Goal: Task Accomplishment & Management: Manage account settings

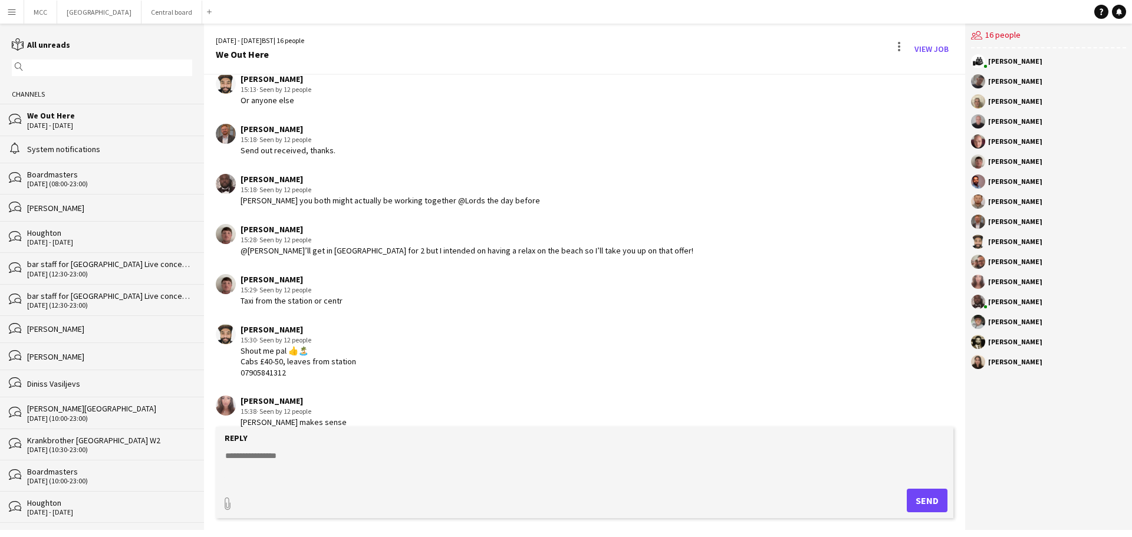
scroll to position [1299, 0]
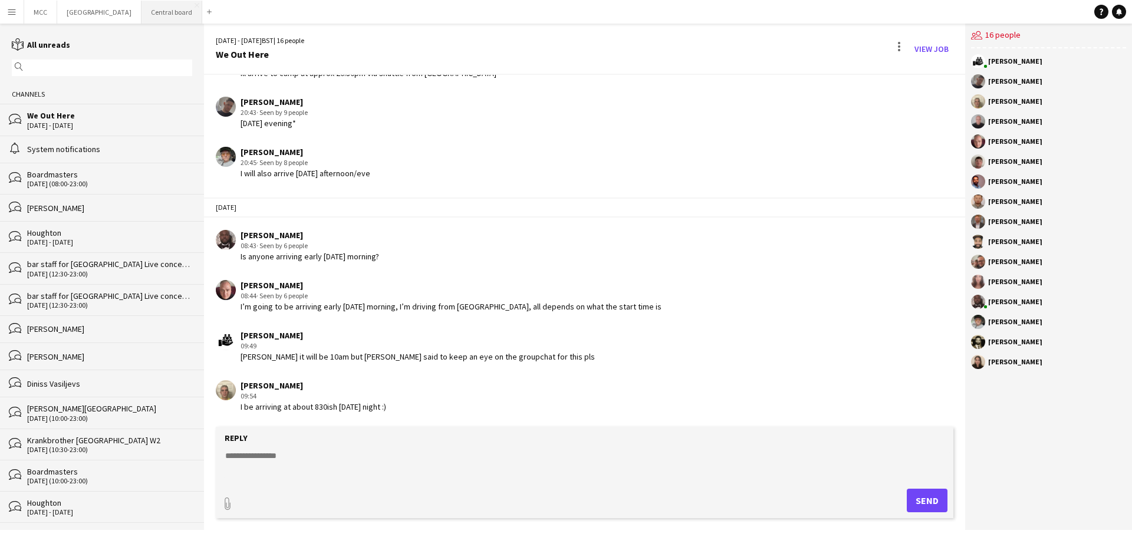
click at [177, 12] on button "Central board Close" at bounding box center [171, 12] width 61 height 23
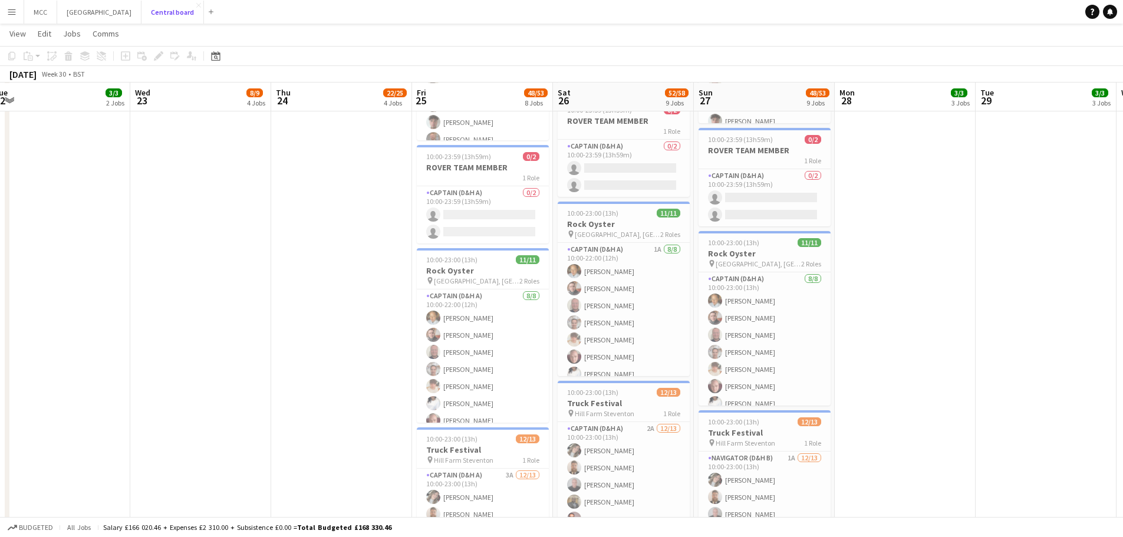
scroll to position [824, 0]
click at [447, 356] on app-card-role "Captain (D&H A) [DATE] 10:00-22:00 (12h) [PERSON_NAME] [PERSON_NAME] [PERSON_NA…" at bounding box center [483, 369] width 132 height 160
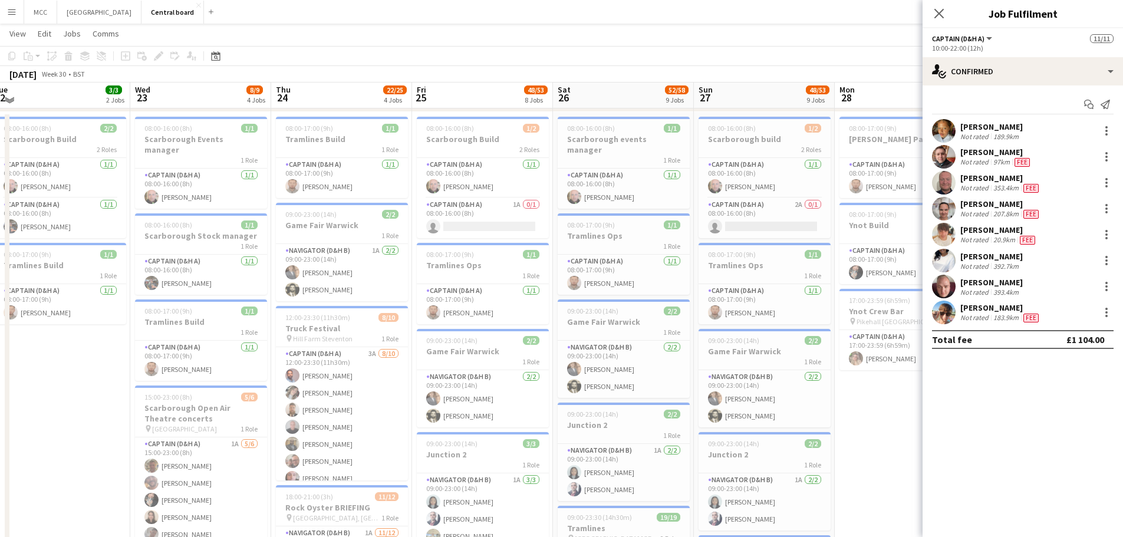
scroll to position [234, 0]
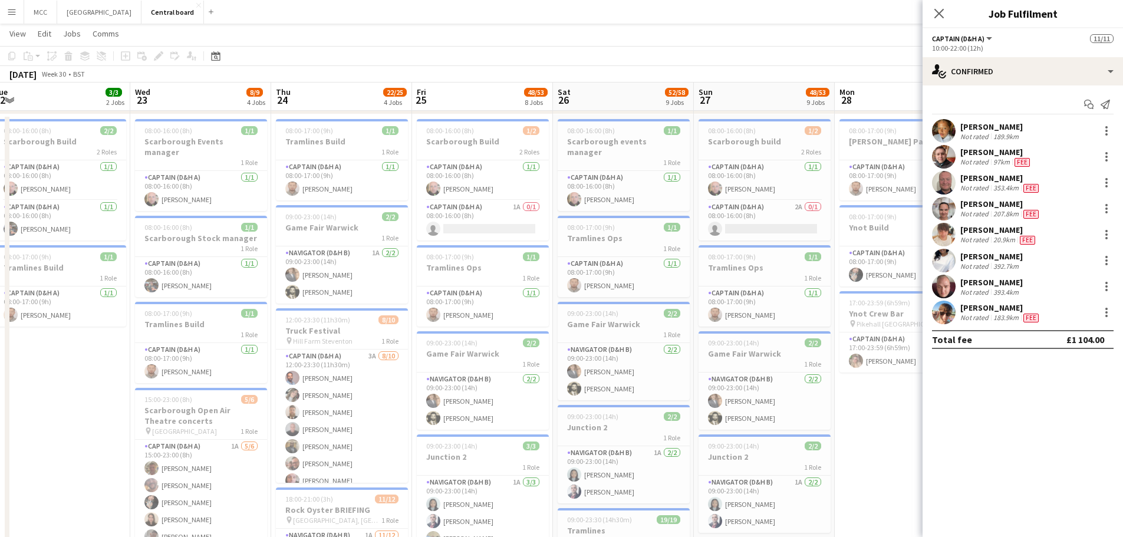
click at [711, 45] on app-page-menu "View Day view expanded Day view collapsed Month view Date picker Jump to [DATE]…" at bounding box center [561, 35] width 1123 height 22
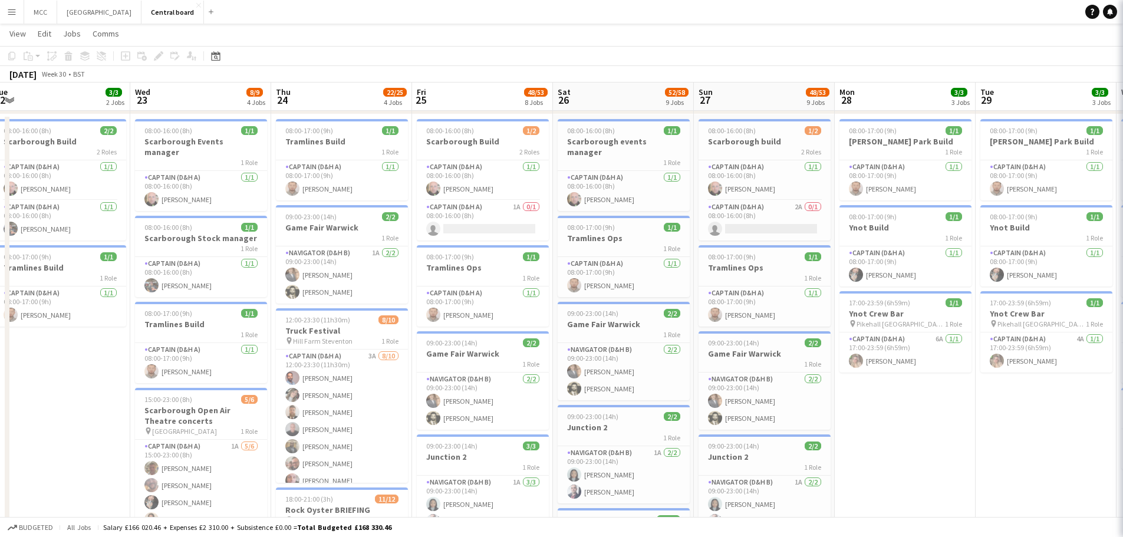
click at [711, 45] on app-page-menu "View Day view expanded Day view collapsed Month view Date picker Jump to [DATE]…" at bounding box center [561, 35] width 1123 height 22
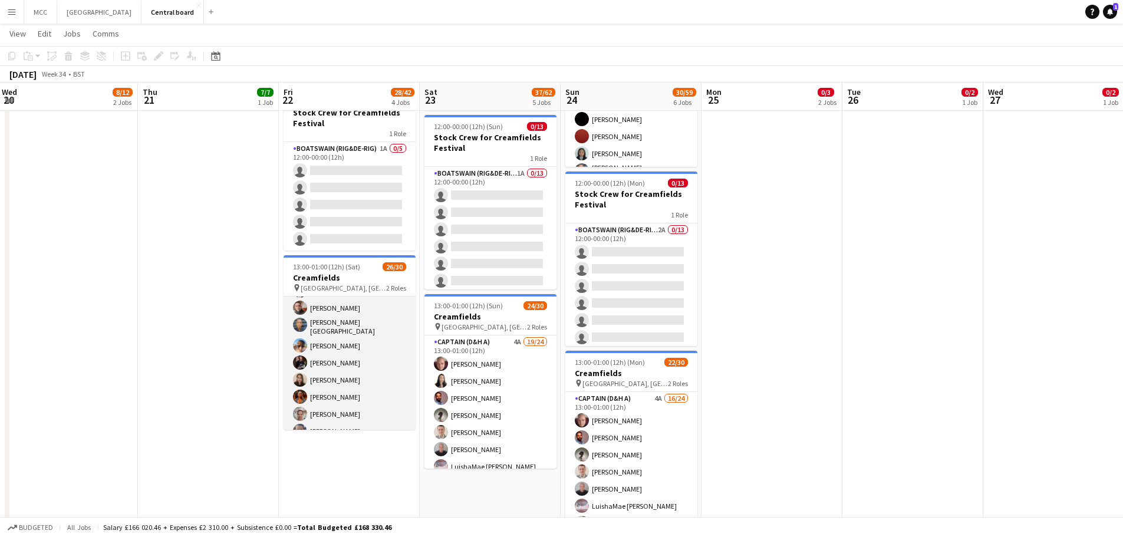
scroll to position [172, 0]
click at [361, 344] on app-card-role "Captain (D&H A) 13I 3A 21/24 13:00-01:00 (12h) [PERSON_NAME] [PERSON_NAME] [PER…" at bounding box center [350, 343] width 132 height 437
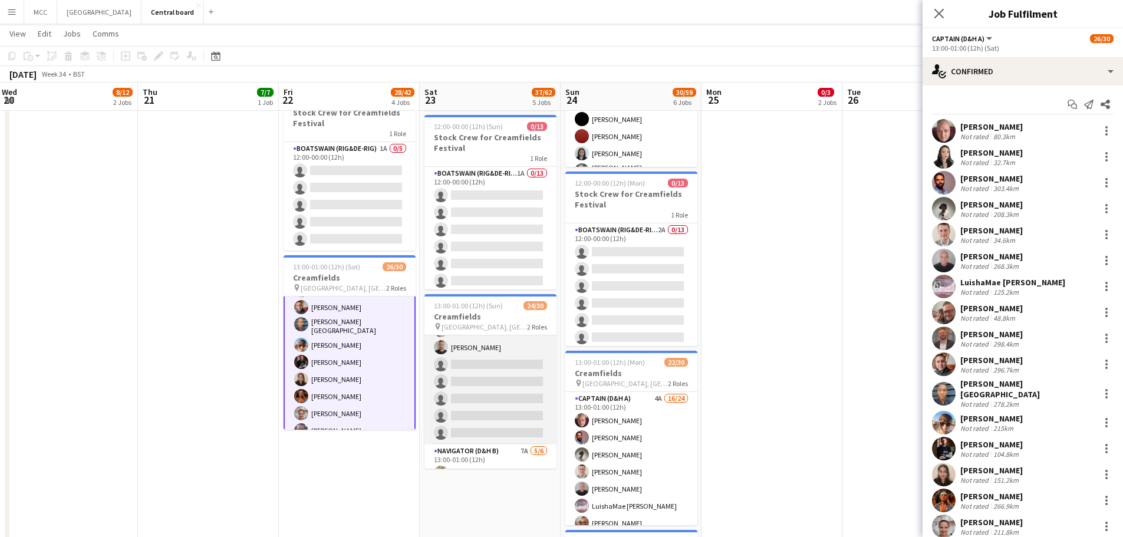
scroll to position [325, 0]
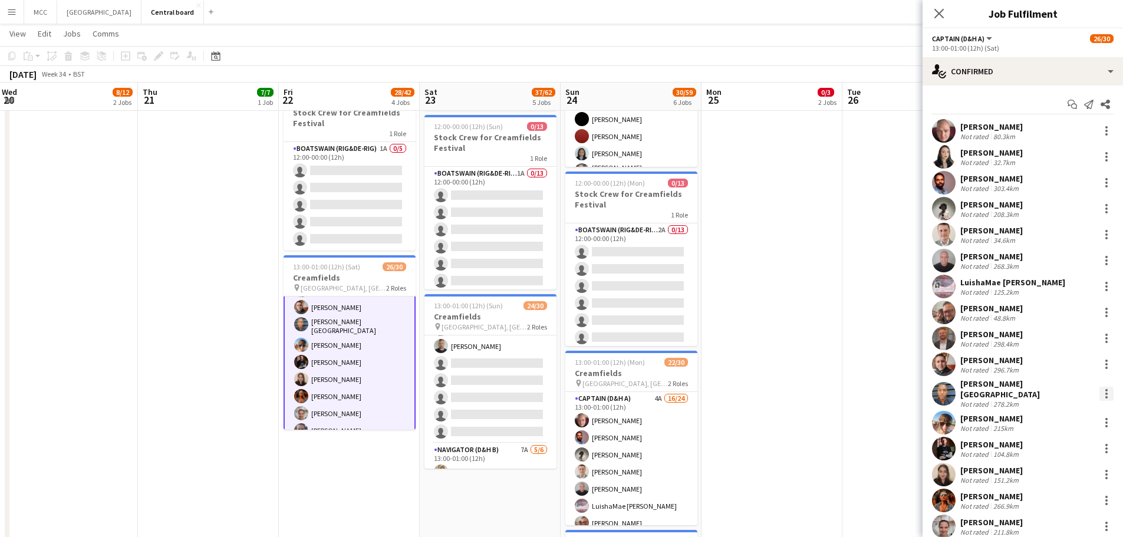
click at [1105, 389] on div at bounding box center [1106, 390] width 2 height 2
click at [1047, 337] on span "Remove" at bounding box center [1039, 340] width 35 height 10
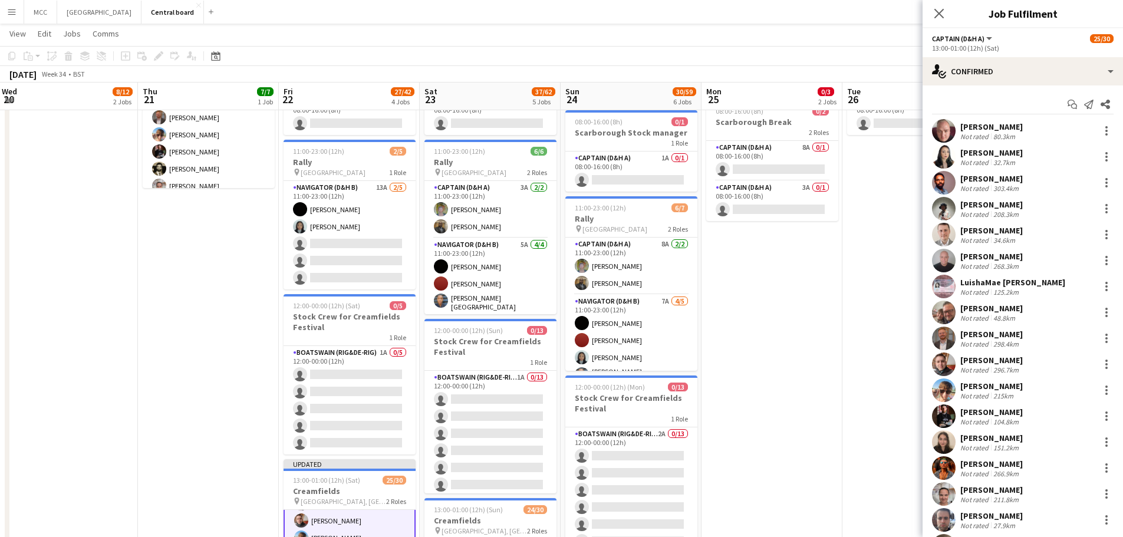
scroll to position [339, 0]
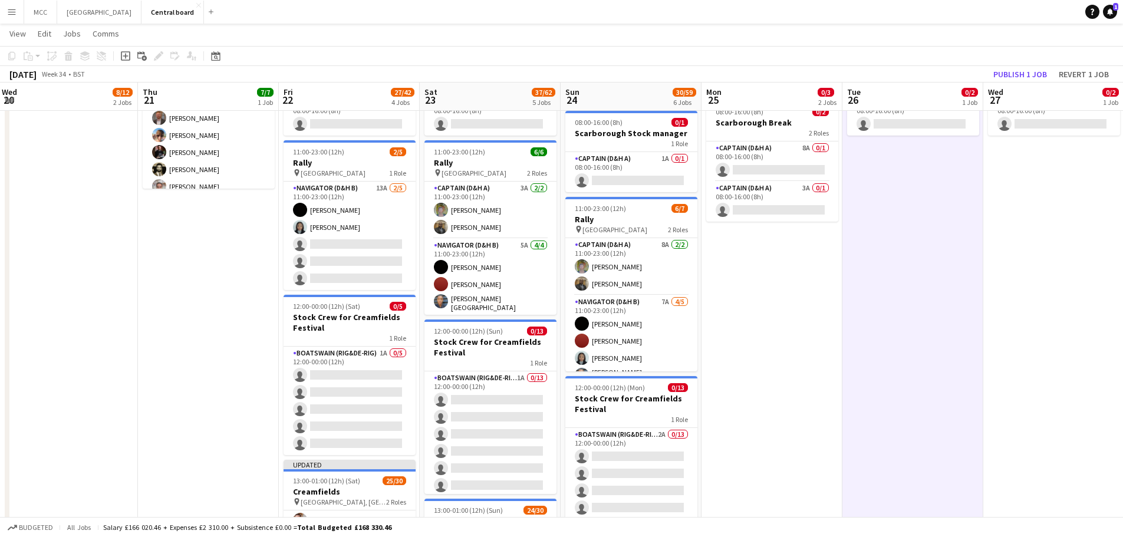
scroll to position [172, 0]
click at [1034, 81] on button "Publish 1 job" at bounding box center [1020, 74] width 63 height 15
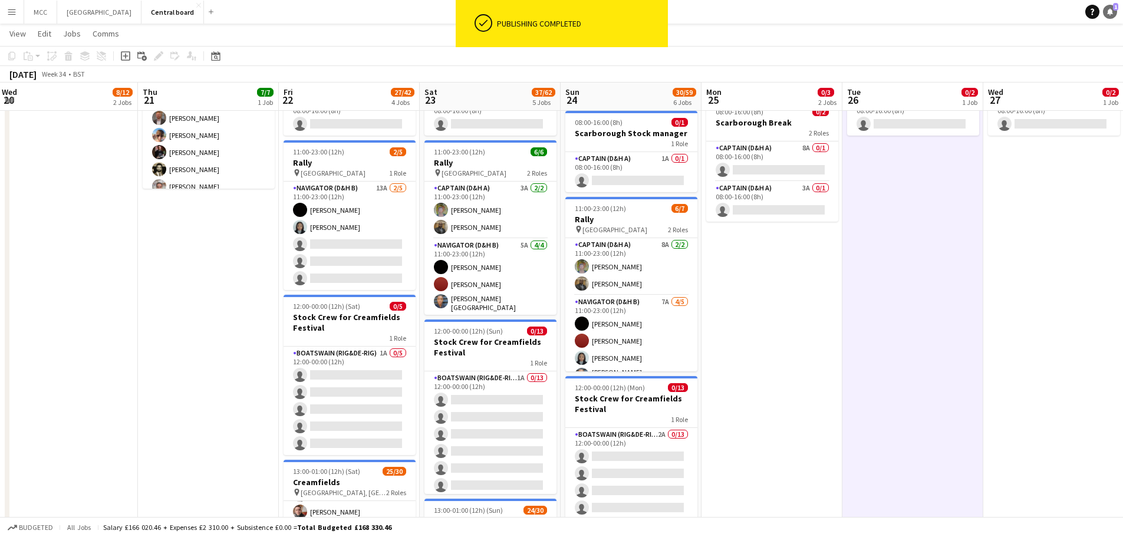
click at [1114, 12] on link "Notifications 1" at bounding box center [1110, 12] width 14 height 14
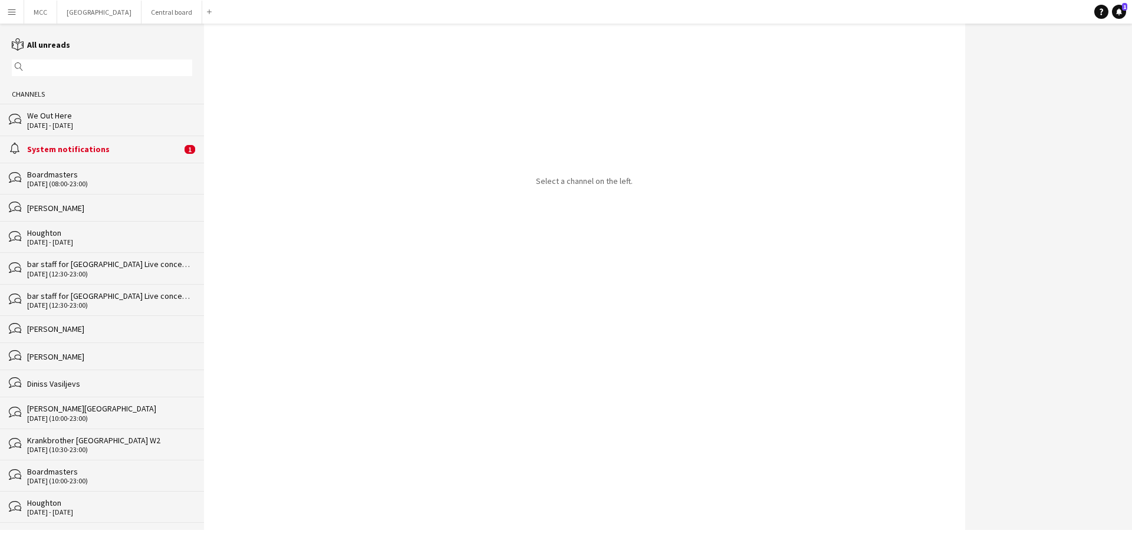
click at [103, 146] on div "System notifications" at bounding box center [104, 149] width 154 height 11
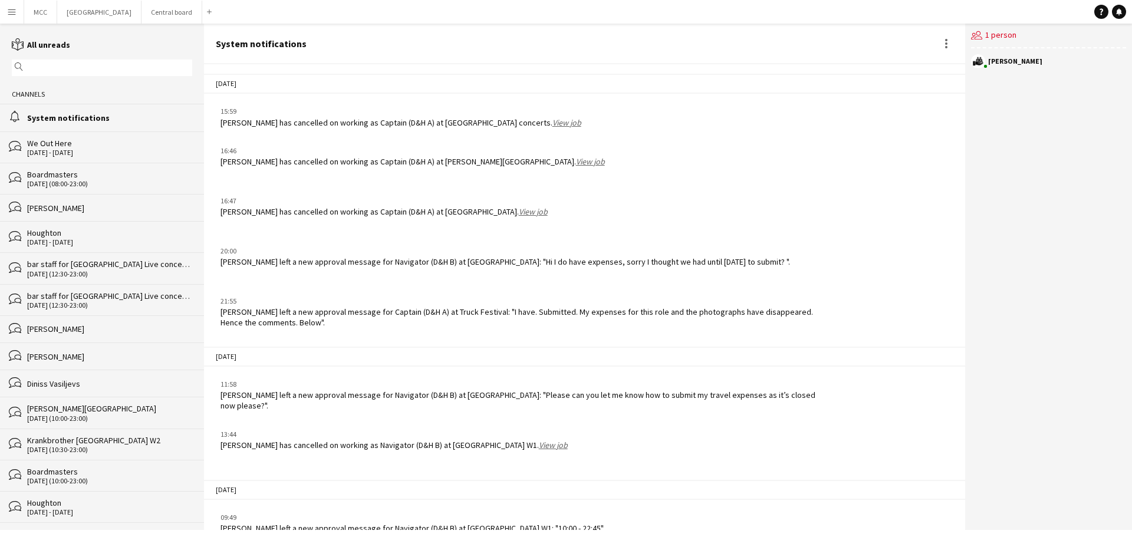
click at [64, 160] on div "bubbles We Out Here [DATE] - [DATE]" at bounding box center [102, 146] width 204 height 31
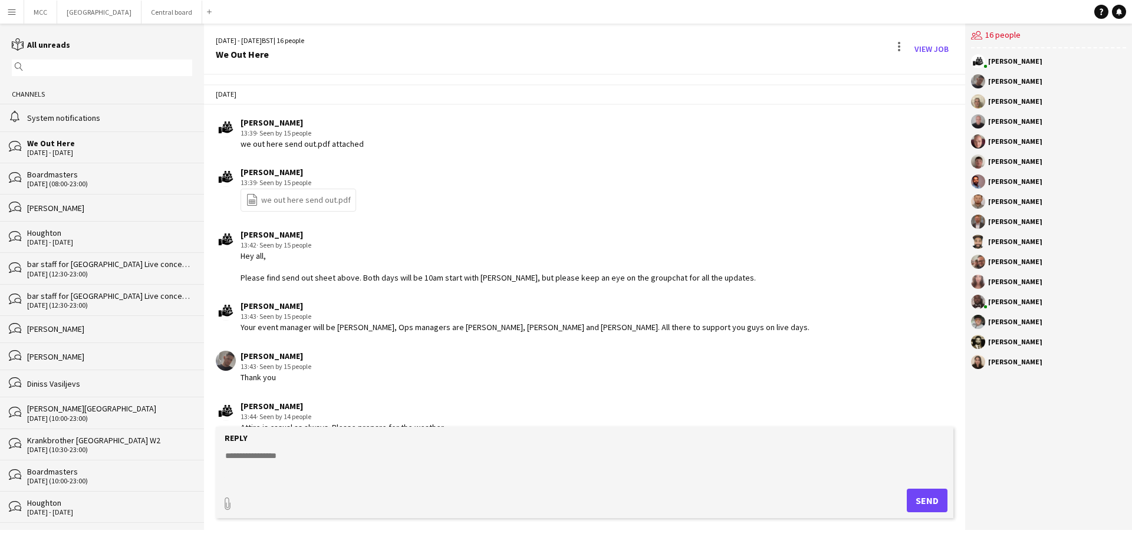
scroll to position [1299, 0]
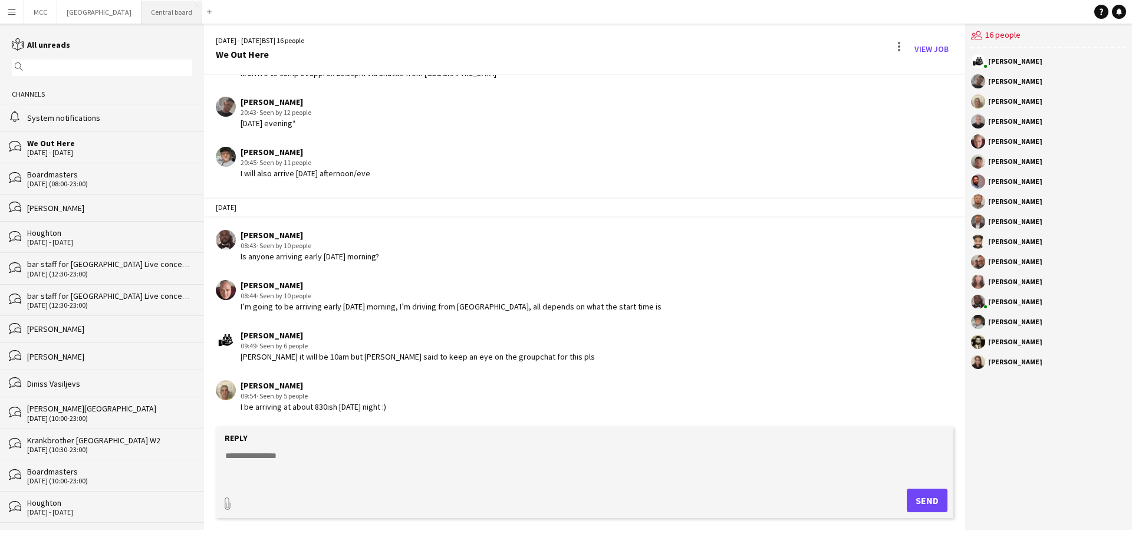
click at [186, 9] on button "Central board Close" at bounding box center [171, 12] width 61 height 23
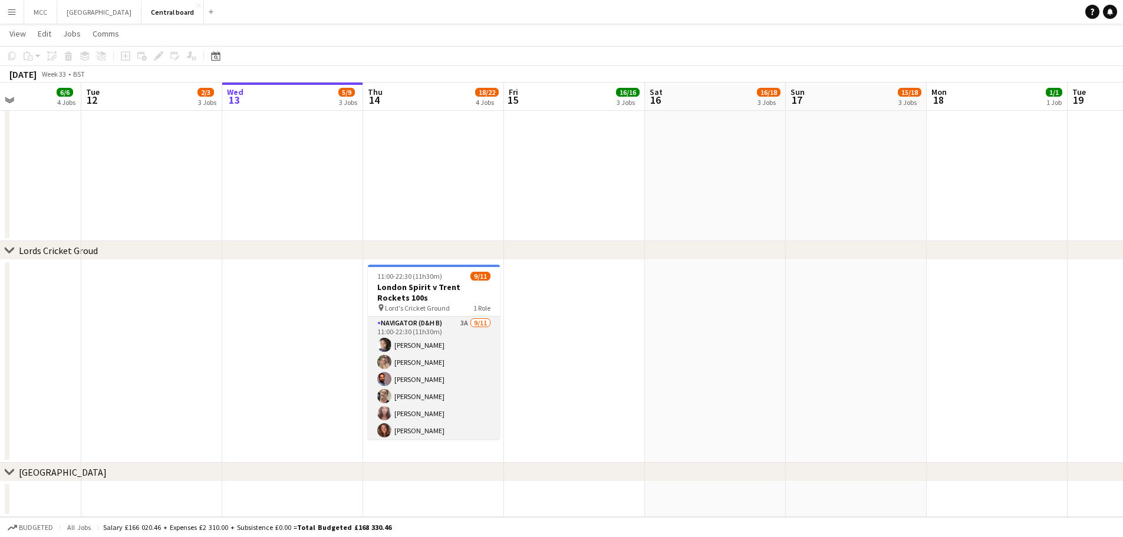
click at [443, 355] on app-card-role "Navigator (D&H B) 3A [DATE] 11:00-22:30 (11h30m) [PERSON_NAME] [PERSON_NAME] [P…" at bounding box center [434, 422] width 132 height 211
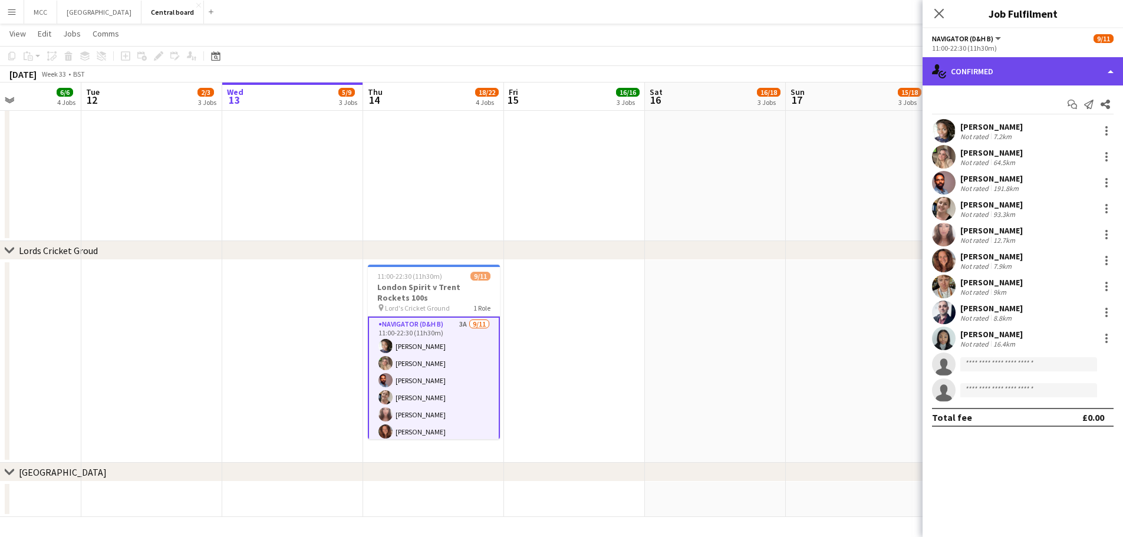
click at [1039, 71] on div "single-neutral-actions-check-2 Confirmed" at bounding box center [1023, 71] width 200 height 28
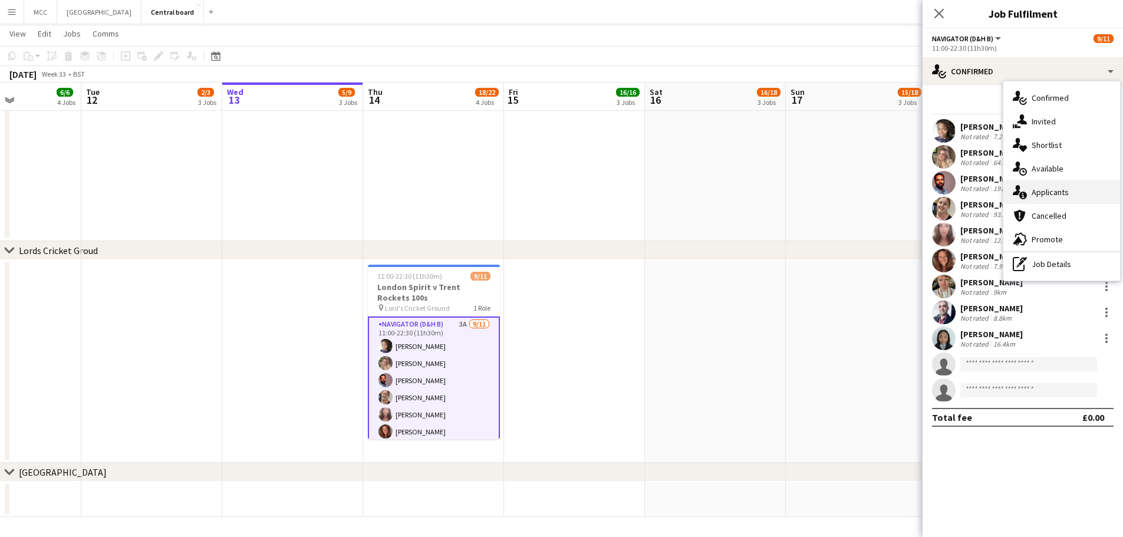
click at [1041, 191] on div "single-neutral-actions-information Applicants" at bounding box center [1061, 192] width 117 height 24
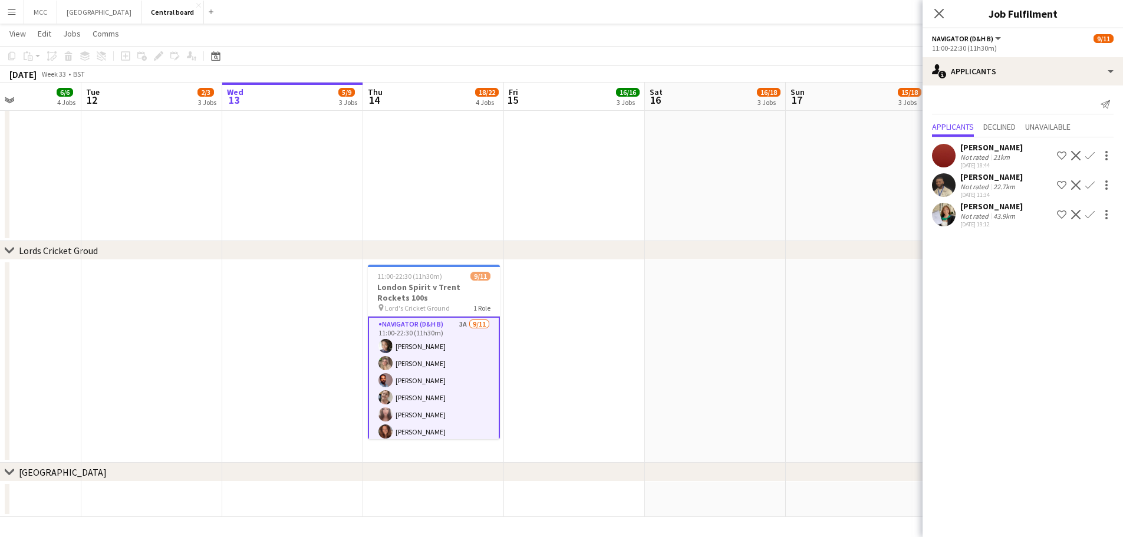
click at [554, 320] on app-date-cell at bounding box center [574, 361] width 141 height 203
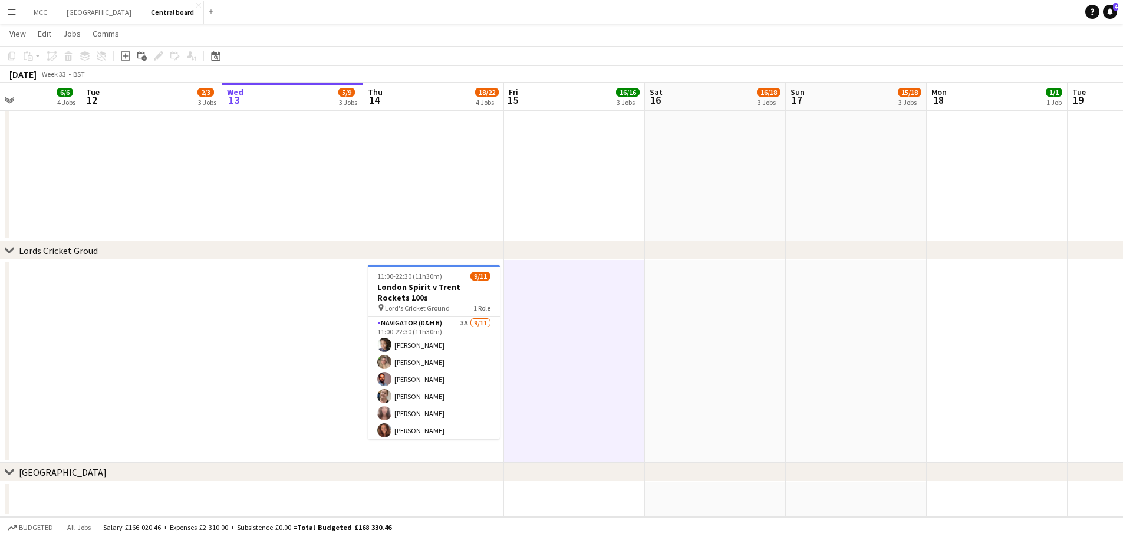
click at [14, 15] on app-icon "Menu" at bounding box center [11, 11] width 9 height 9
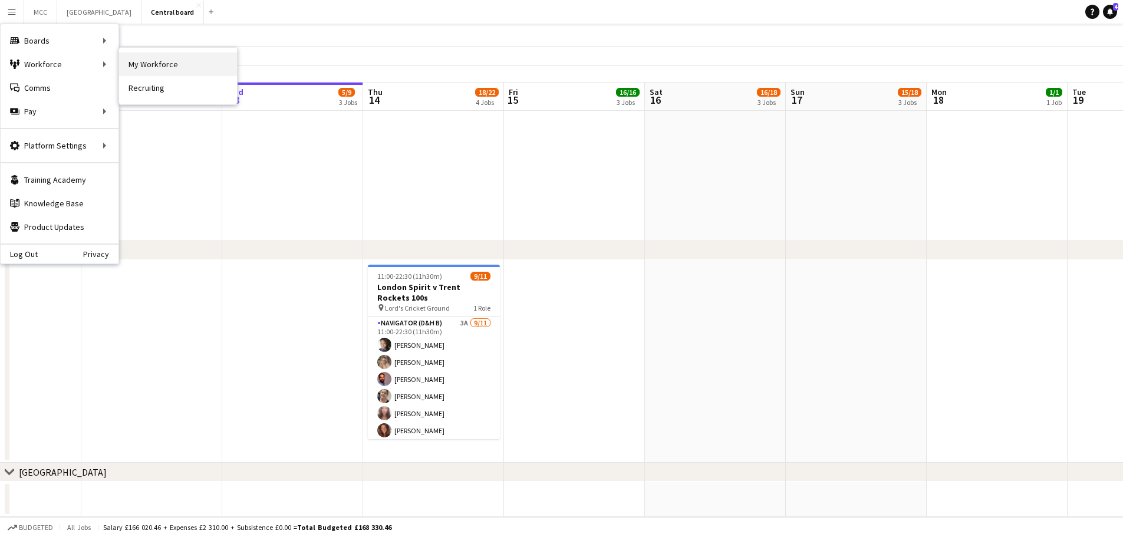
click at [162, 68] on link "My Workforce" at bounding box center [178, 64] width 118 height 24
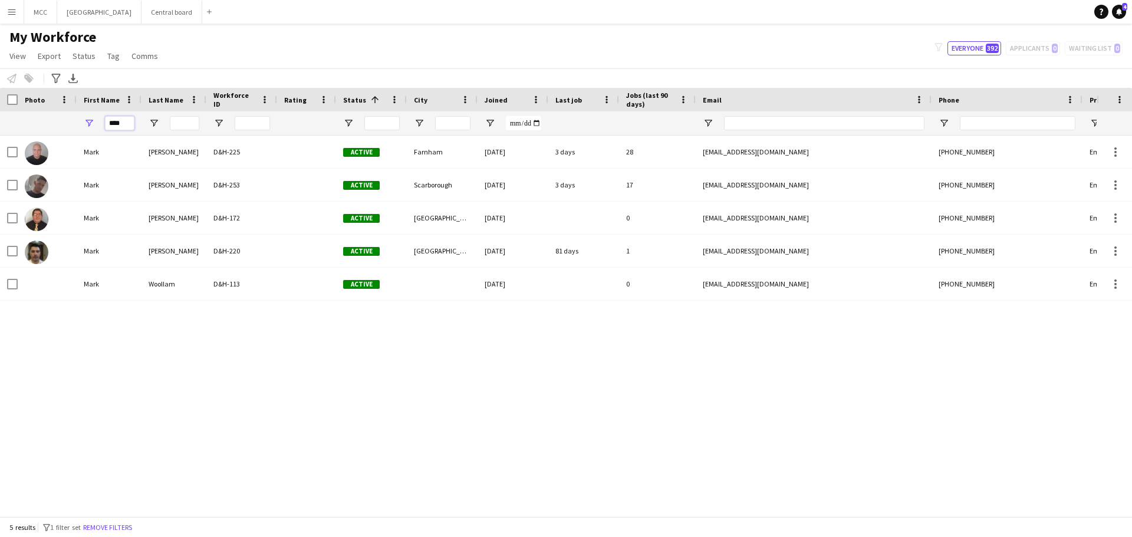
drag, startPoint x: 127, startPoint y: 120, endPoint x: 88, endPoint y: 117, distance: 39.6
click at [88, 117] on div "****" at bounding box center [109, 123] width 65 height 24
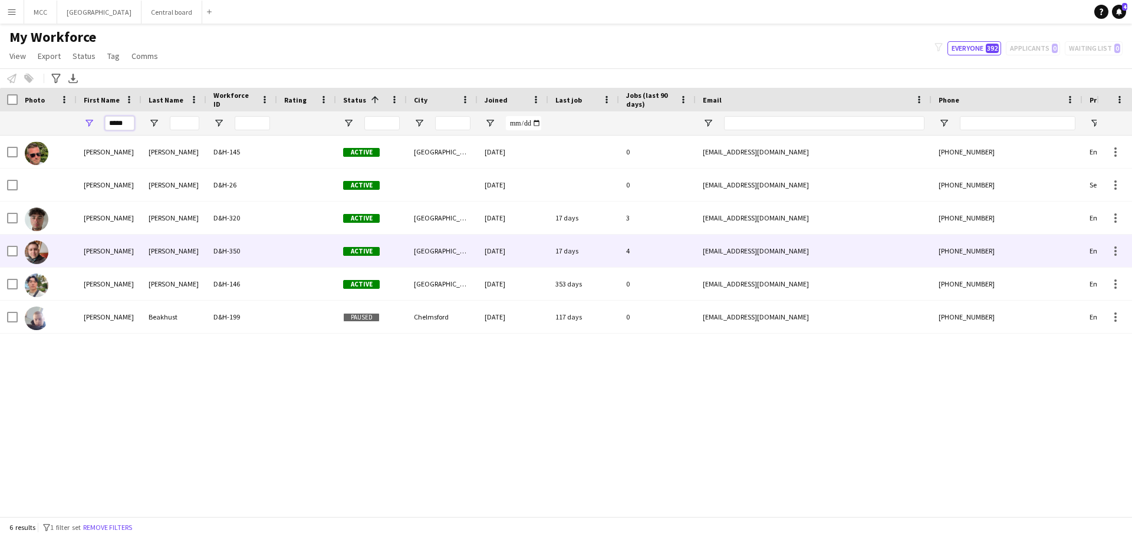
type input "*****"
click at [190, 251] on div "[PERSON_NAME]" at bounding box center [173, 251] width 65 height 32
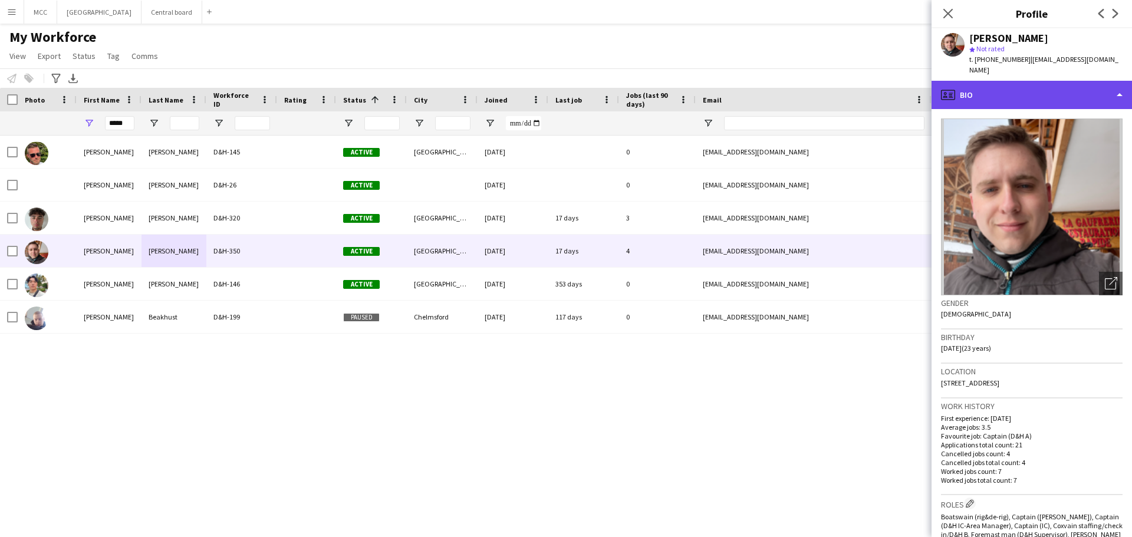
click at [1117, 81] on div "profile Bio" at bounding box center [1032, 95] width 200 height 28
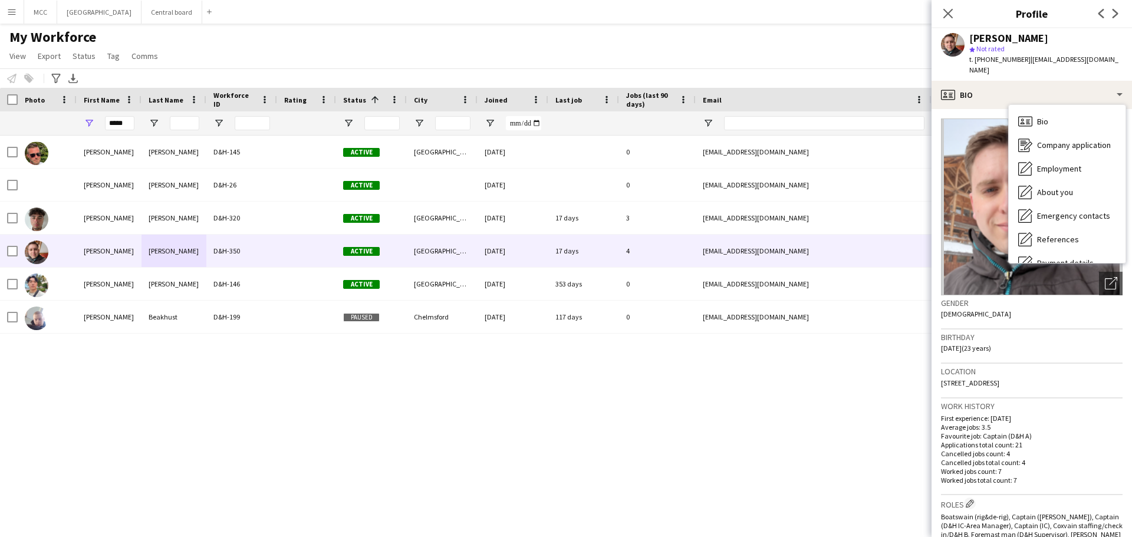
click at [362, 44] on div "My Workforce View Views Default view New view Update view Delete view Edit name…" at bounding box center [566, 48] width 1132 height 40
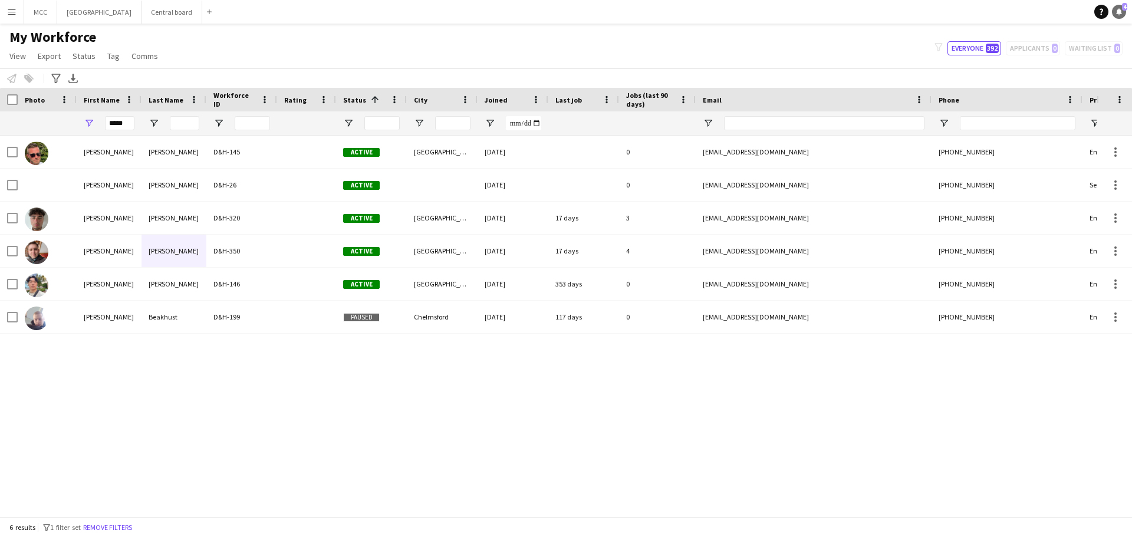
click at [1118, 10] on icon at bounding box center [1119, 11] width 6 height 6
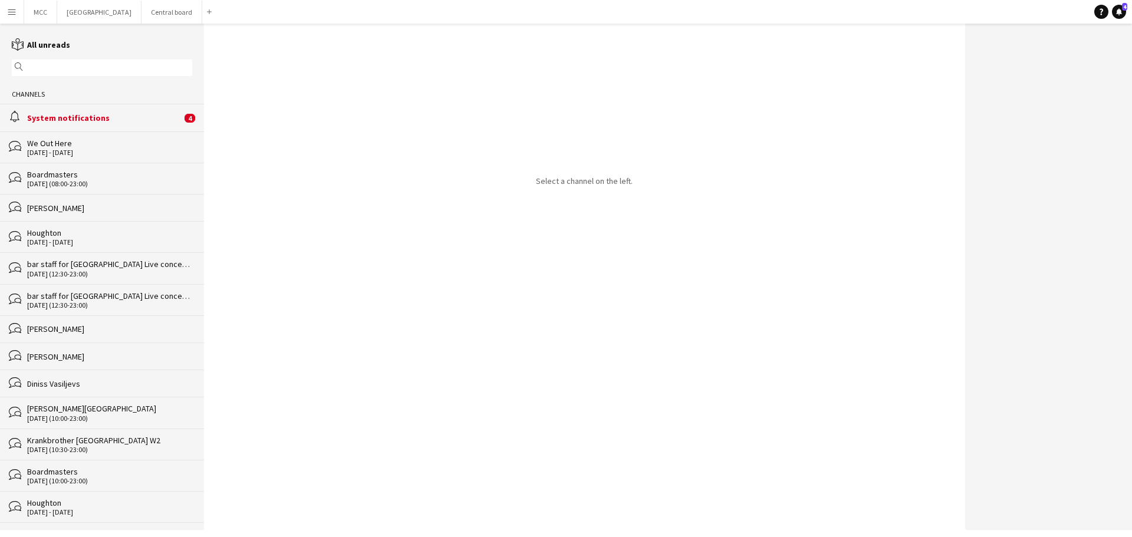
click at [121, 108] on div "alarm System notifications 4" at bounding box center [102, 117] width 204 height 27
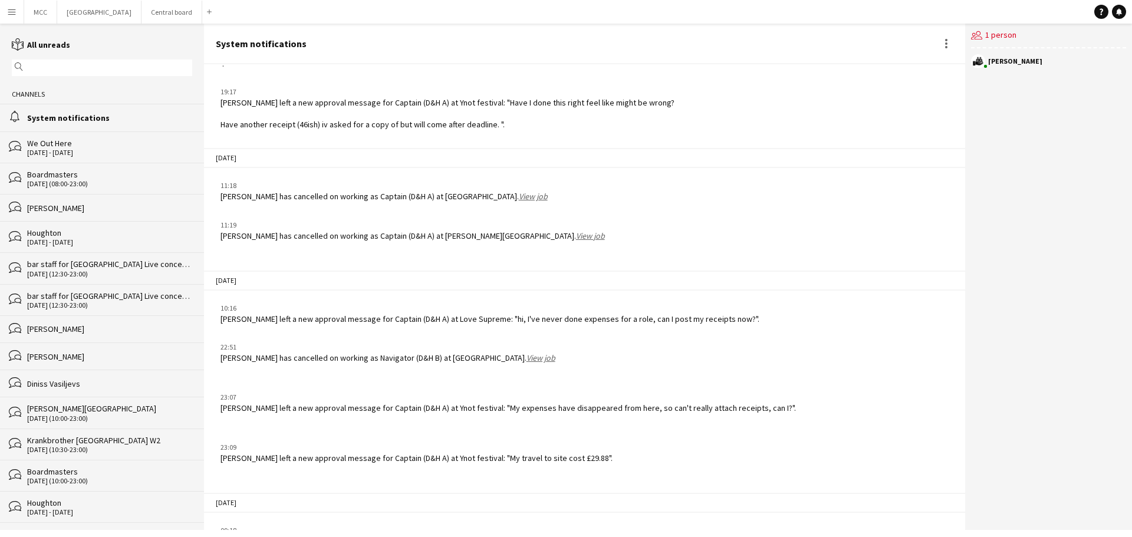
scroll to position [1584, 0]
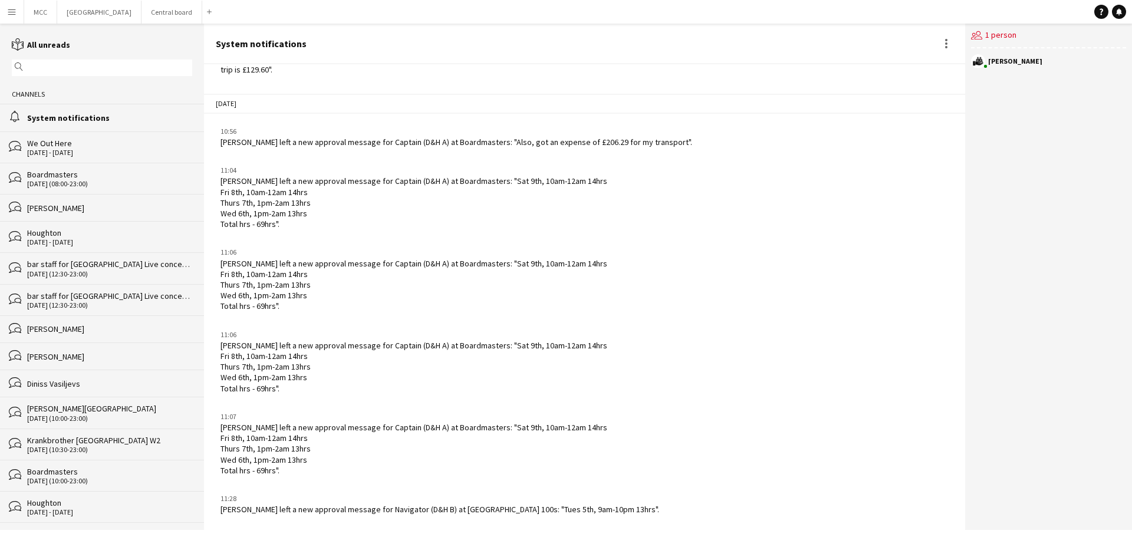
click at [81, 157] on div "bubbles We Out Here [DATE] - [DATE]" at bounding box center [102, 146] width 204 height 31
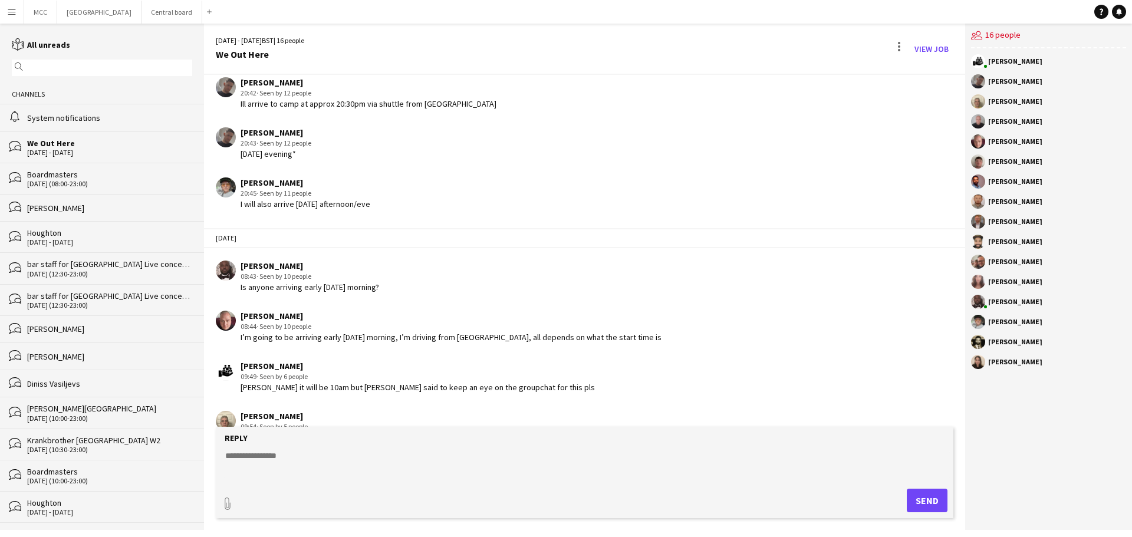
scroll to position [1299, 0]
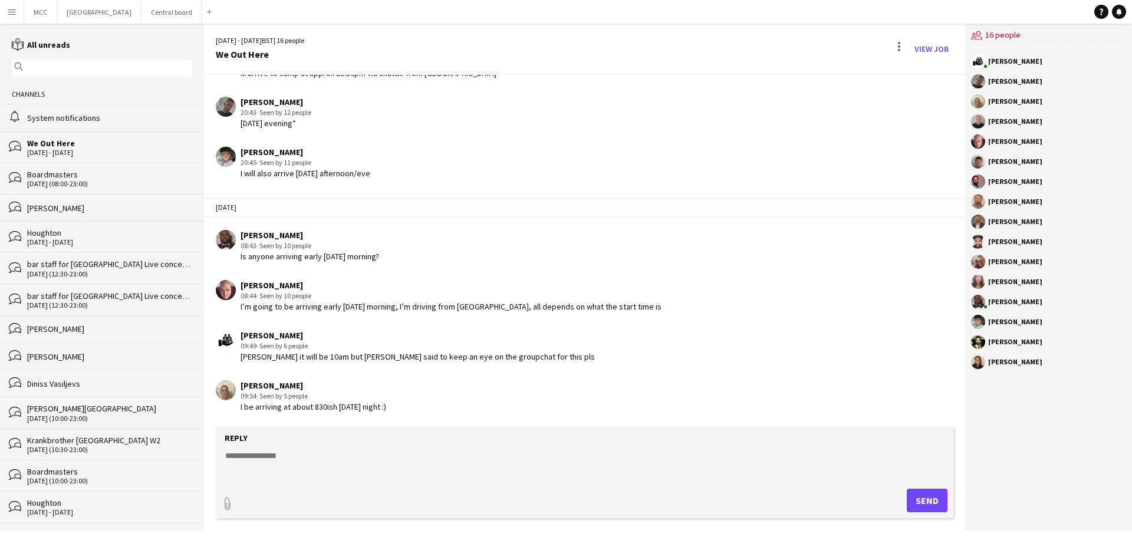
click at [49, 143] on div "We Out Here" at bounding box center [109, 143] width 165 height 11
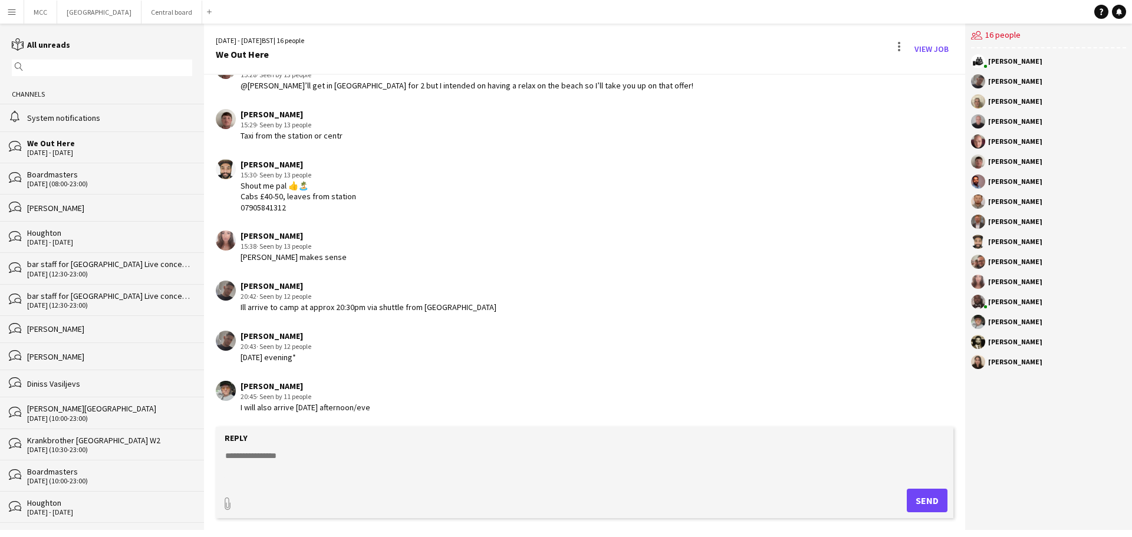
scroll to position [1259, 0]
